Goal: Transaction & Acquisition: Book appointment/travel/reservation

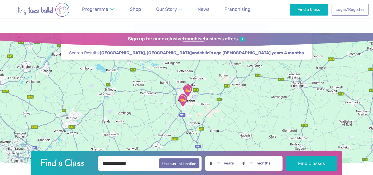
scroll to position [245, 0]
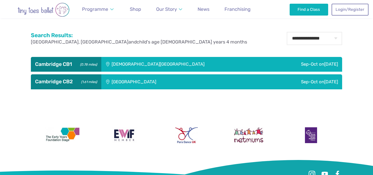
scroll to position [164, 0]
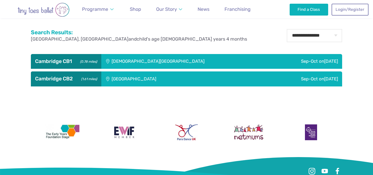
click at [121, 77] on div "[GEOGRAPHIC_DATA]" at bounding box center [169, 78] width 136 height 15
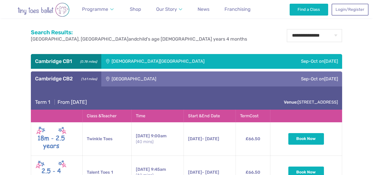
scroll to position [165, 0]
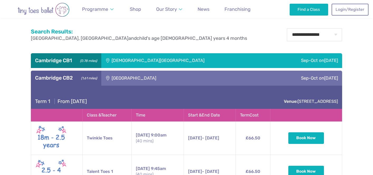
click at [307, 76] on div "Sep-Oct on Saturday" at bounding box center [289, 78] width 105 height 15
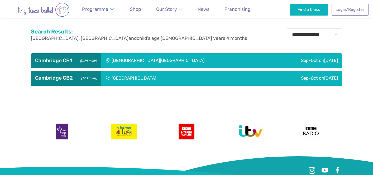
click at [307, 76] on div "Sep-Oct on Saturday" at bounding box center [289, 78] width 105 height 15
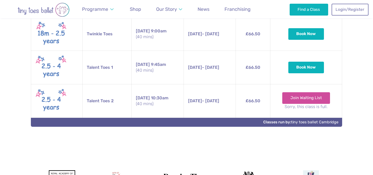
scroll to position [253, 0]
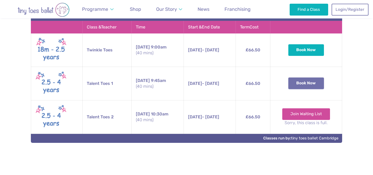
click at [305, 84] on button "Book Now" at bounding box center [306, 84] width 36 height 12
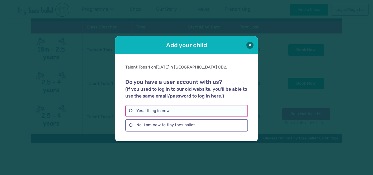
click at [157, 112] on label "Yes, I'll log in now" at bounding box center [186, 111] width 122 height 12
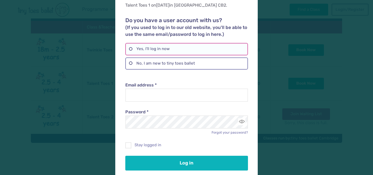
scroll to position [32, 0]
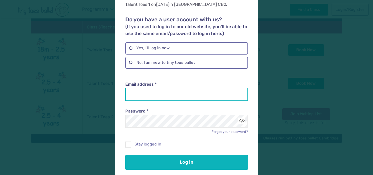
click at [151, 90] on input "Email address *" at bounding box center [186, 94] width 122 height 13
type input "**********"
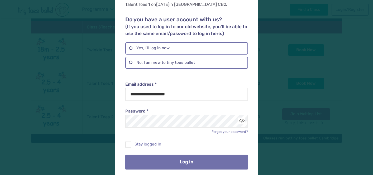
click at [176, 166] on button "Log in" at bounding box center [186, 162] width 122 height 15
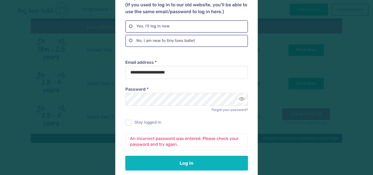
scroll to position [56, 0]
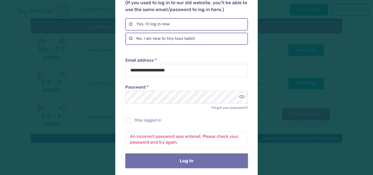
click at [183, 160] on button "Log in" at bounding box center [186, 160] width 122 height 15
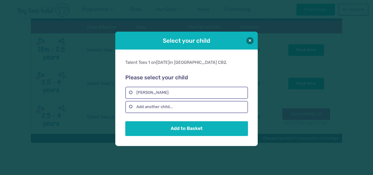
scroll to position [0, 0]
click at [131, 92] on label "Rose Tay" at bounding box center [186, 93] width 122 height 12
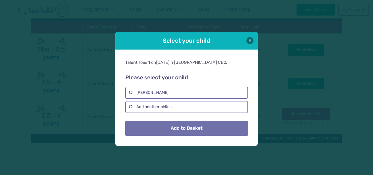
click at [185, 127] on button "Add to Basket" at bounding box center [186, 128] width 122 height 15
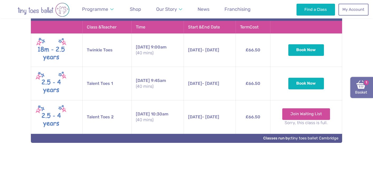
click at [364, 91] on link "Basket 1" at bounding box center [361, 87] width 23 height 21
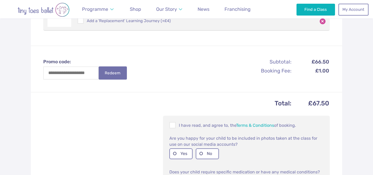
scroll to position [151, 0]
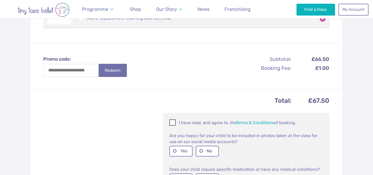
click at [172, 124] on span at bounding box center [173, 123] width 6 height 5
click at [181, 151] on label "Yes" at bounding box center [180, 151] width 23 height 11
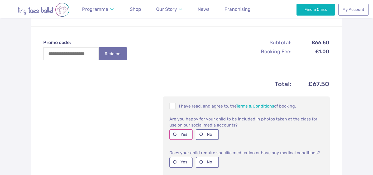
scroll to position [168, 0]
click at [203, 162] on label "No" at bounding box center [207, 161] width 23 height 11
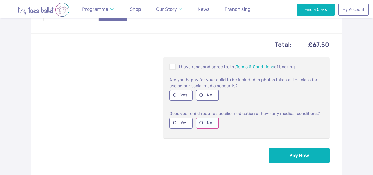
scroll to position [212, 0]
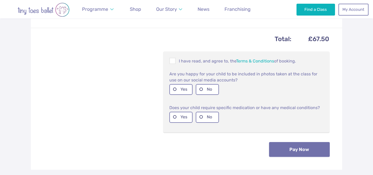
click at [312, 149] on button "Pay Now" at bounding box center [299, 149] width 61 height 15
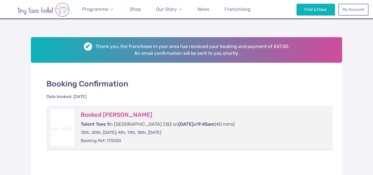
scroll to position [63, 0]
